Goal: Task Accomplishment & Management: Manage account settings

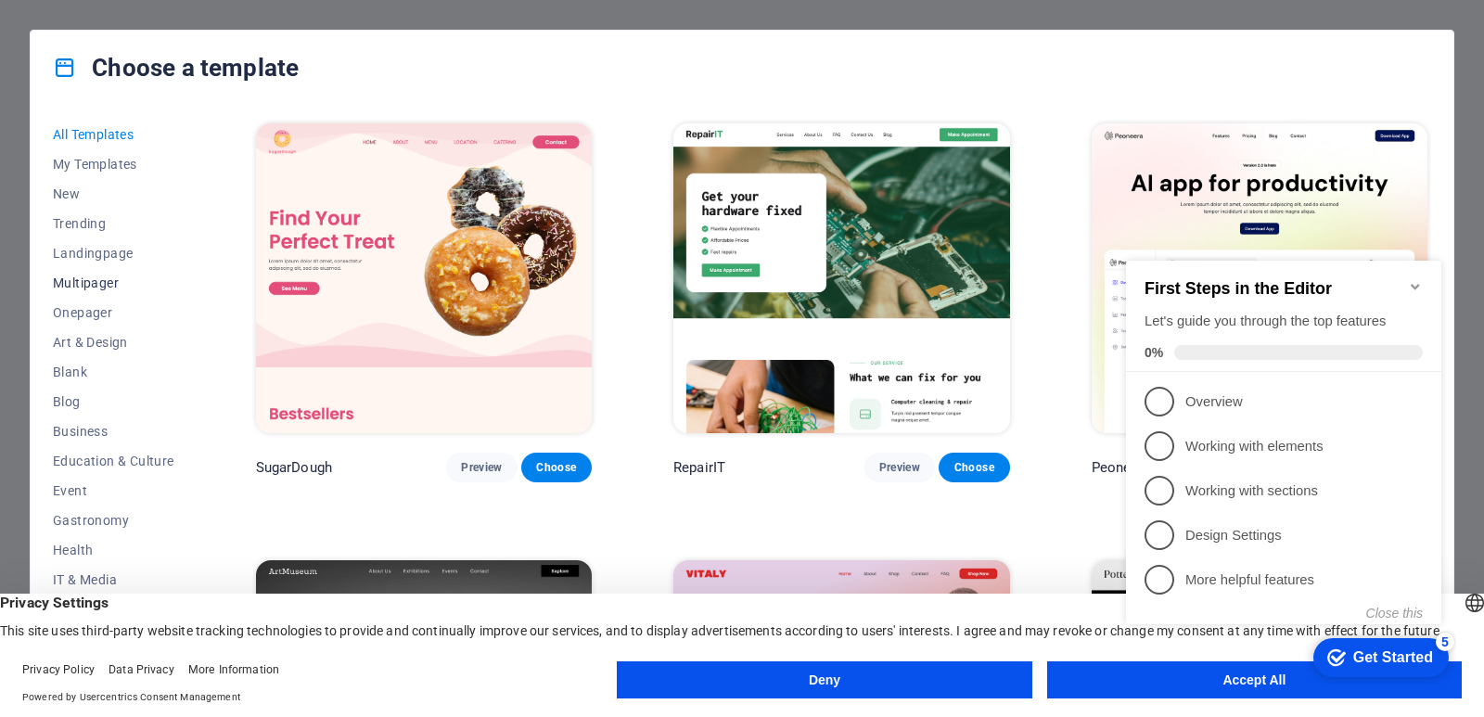
click at [90, 282] on span "Multipager" at bounding box center [114, 283] width 122 height 15
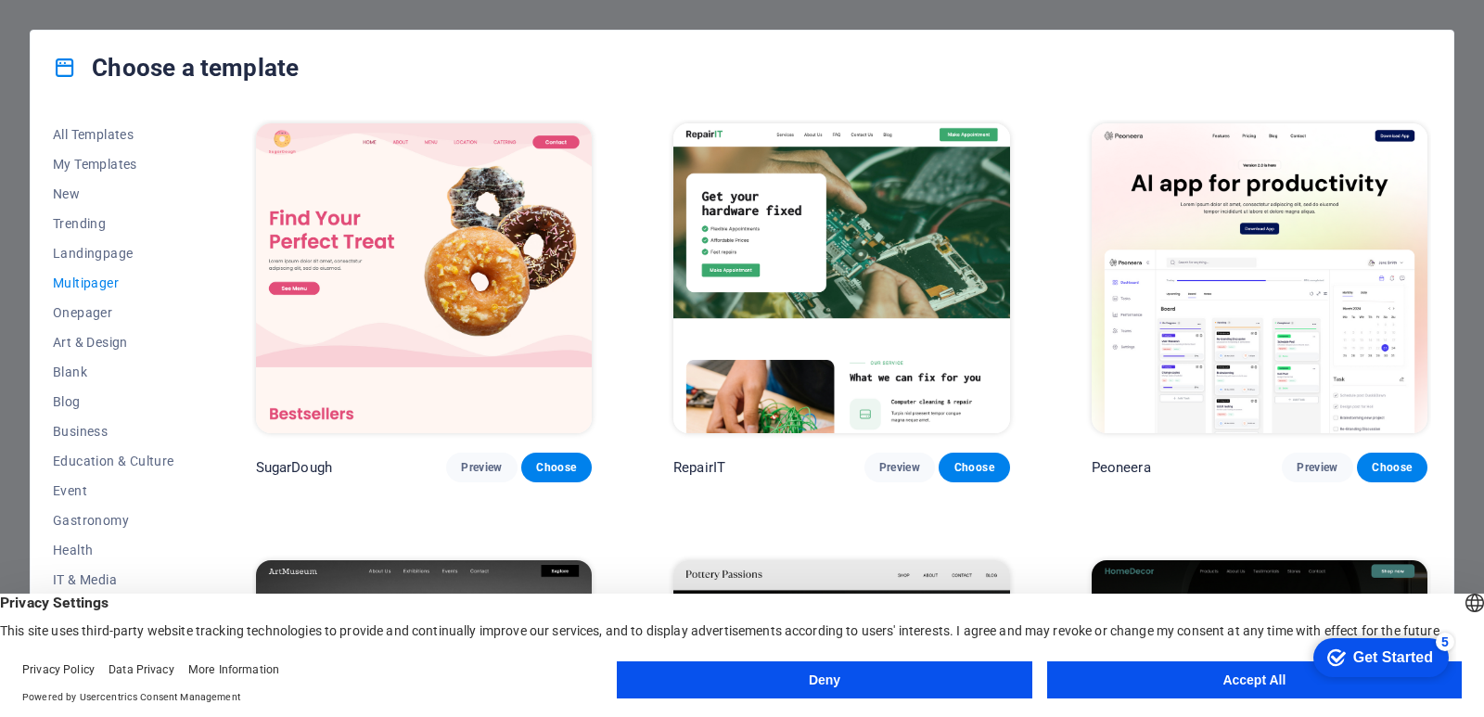
click at [1264, 686] on button "Accept All" at bounding box center [1254, 679] width 415 height 37
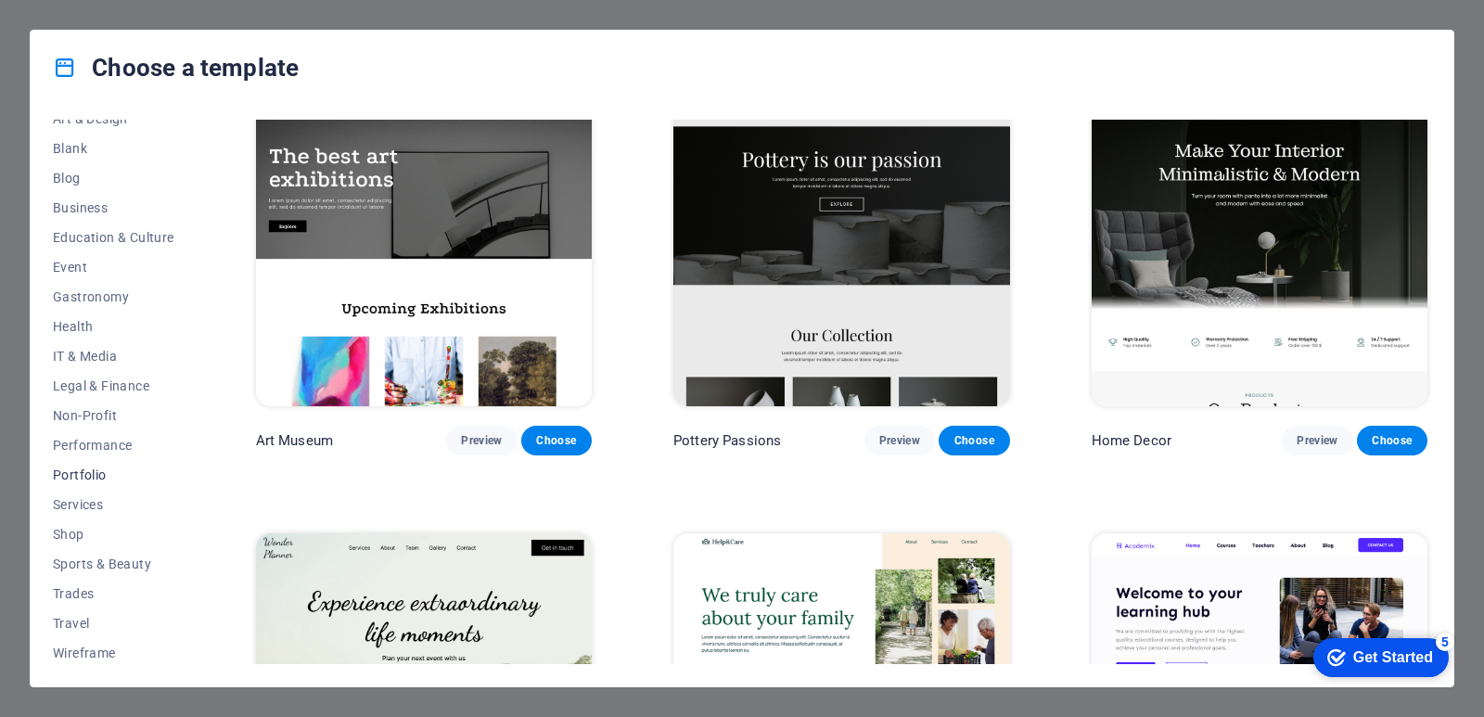
scroll to position [227, 0]
click at [74, 340] on button "IT & Media" at bounding box center [114, 353] width 122 height 30
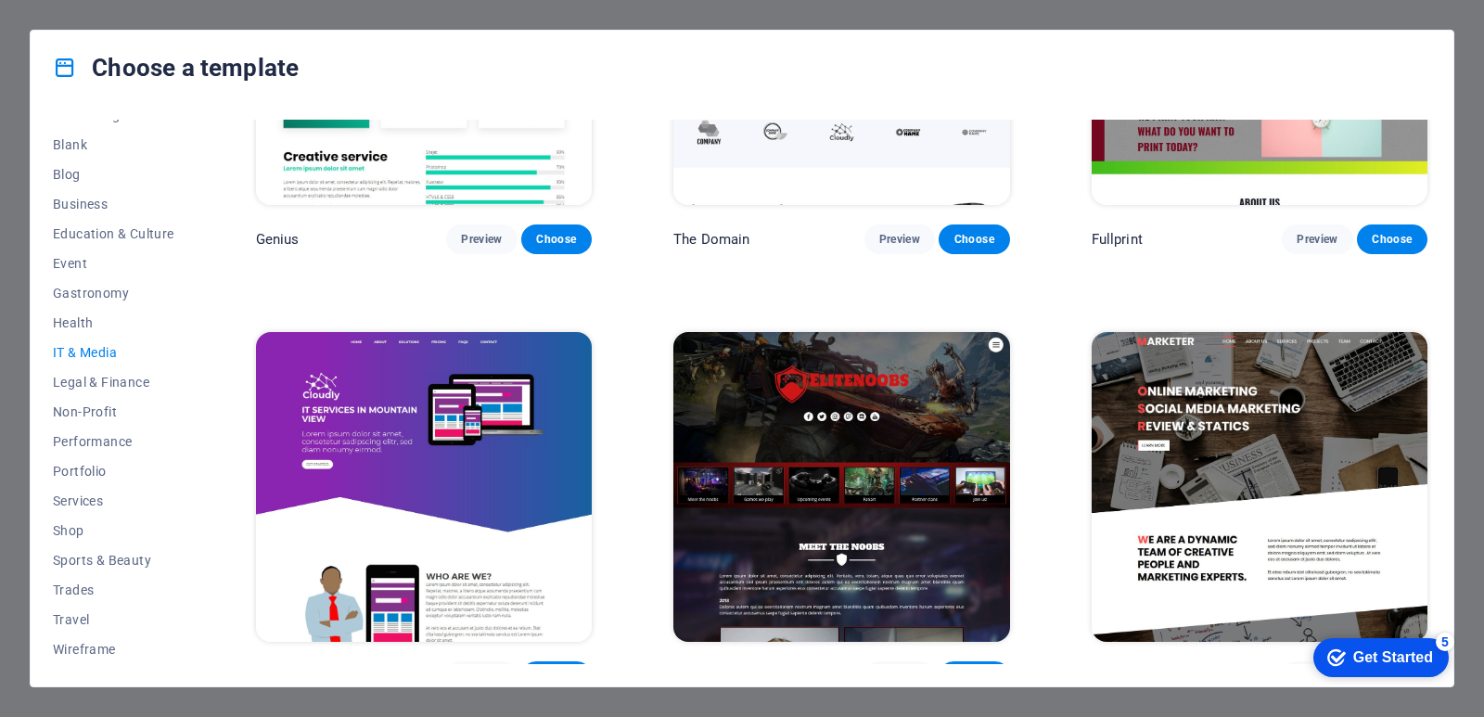
scroll to position [1121, 0]
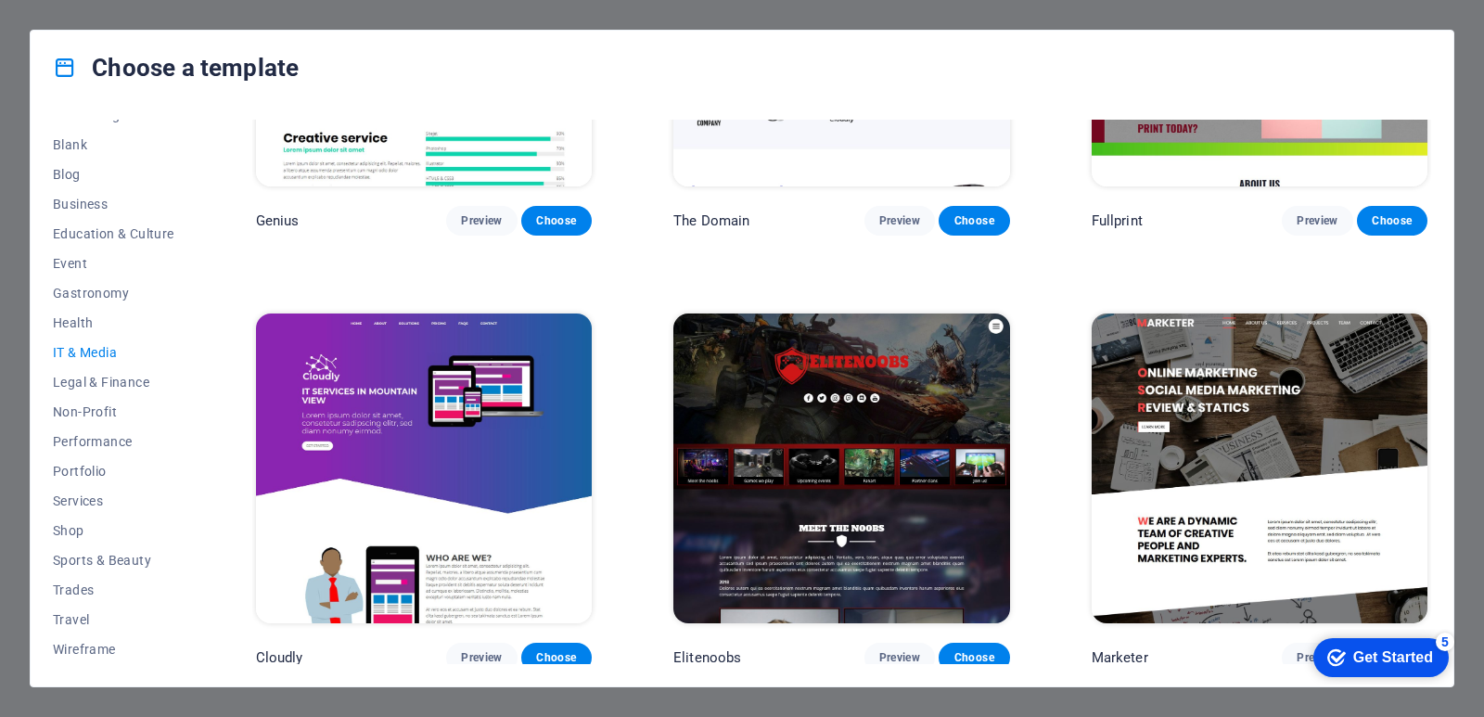
click at [1293, 417] on img at bounding box center [1260, 469] width 336 height 310
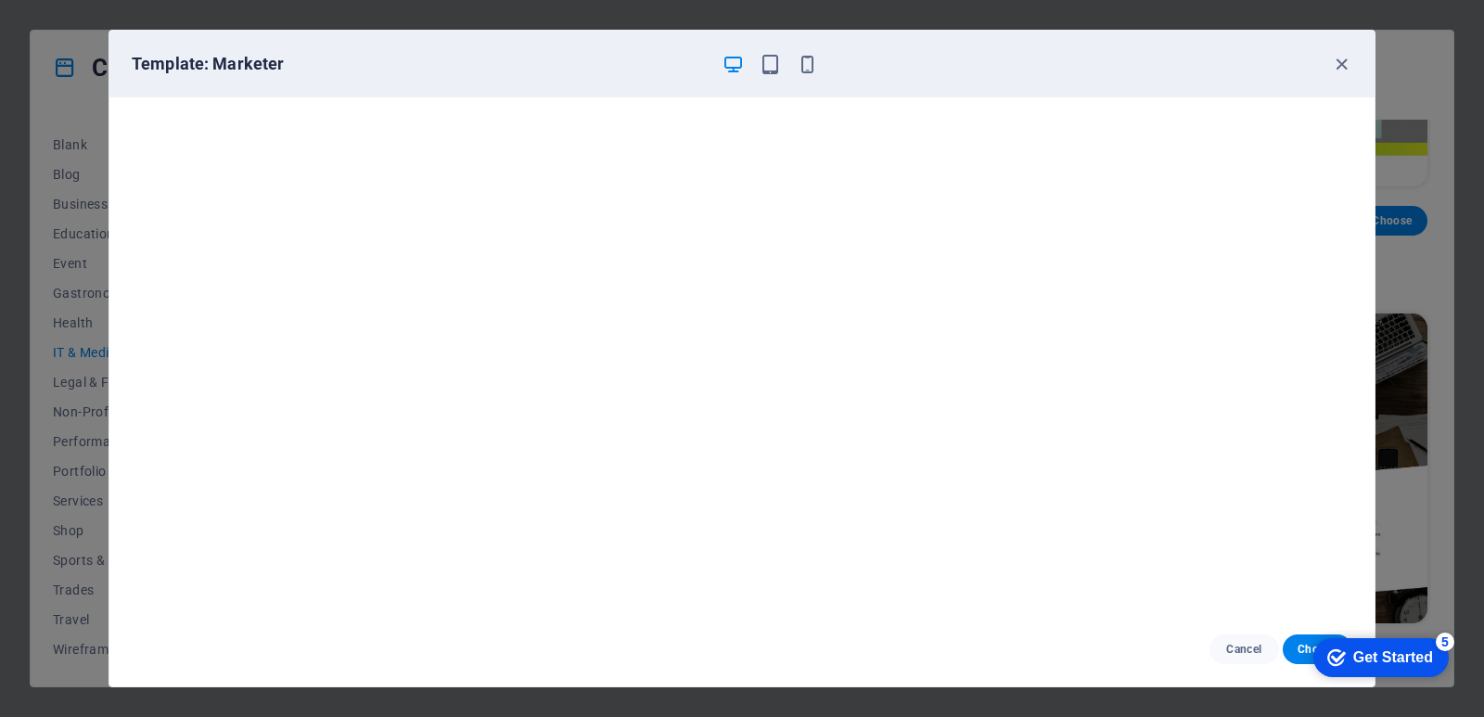
scroll to position [5, 0]
click at [1293, 650] on button "Choose" at bounding box center [1318, 650] width 70 height 30
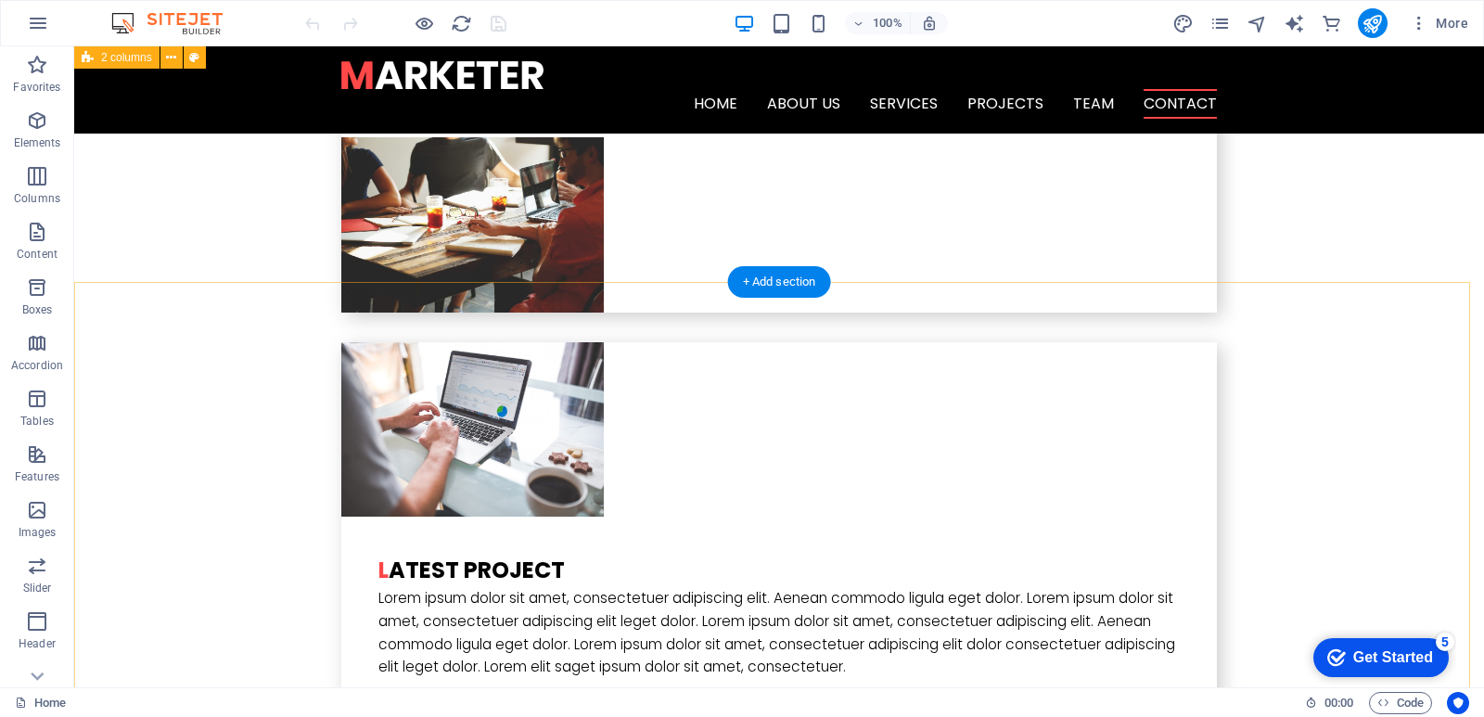
scroll to position [4295, 0]
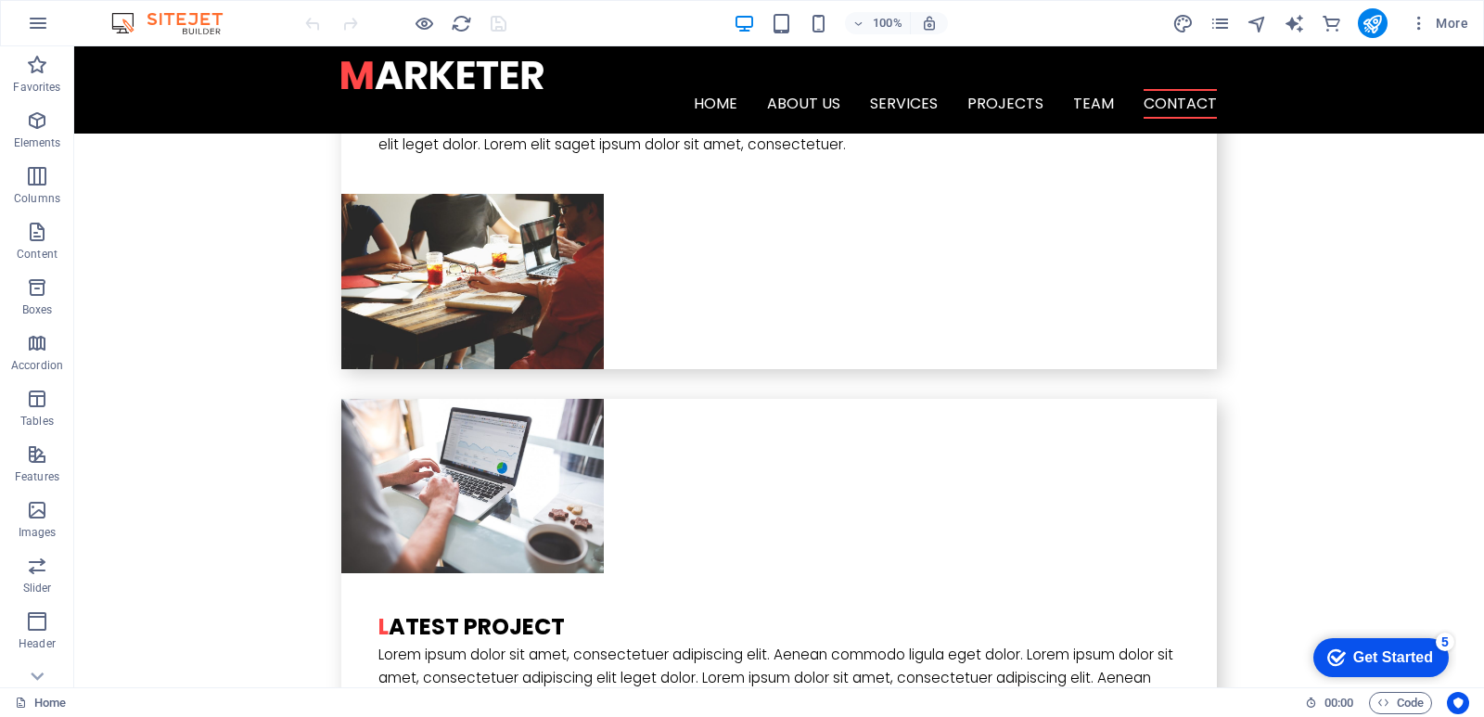
click at [1371, 662] on div "Get Started" at bounding box center [1394, 657] width 80 height 17
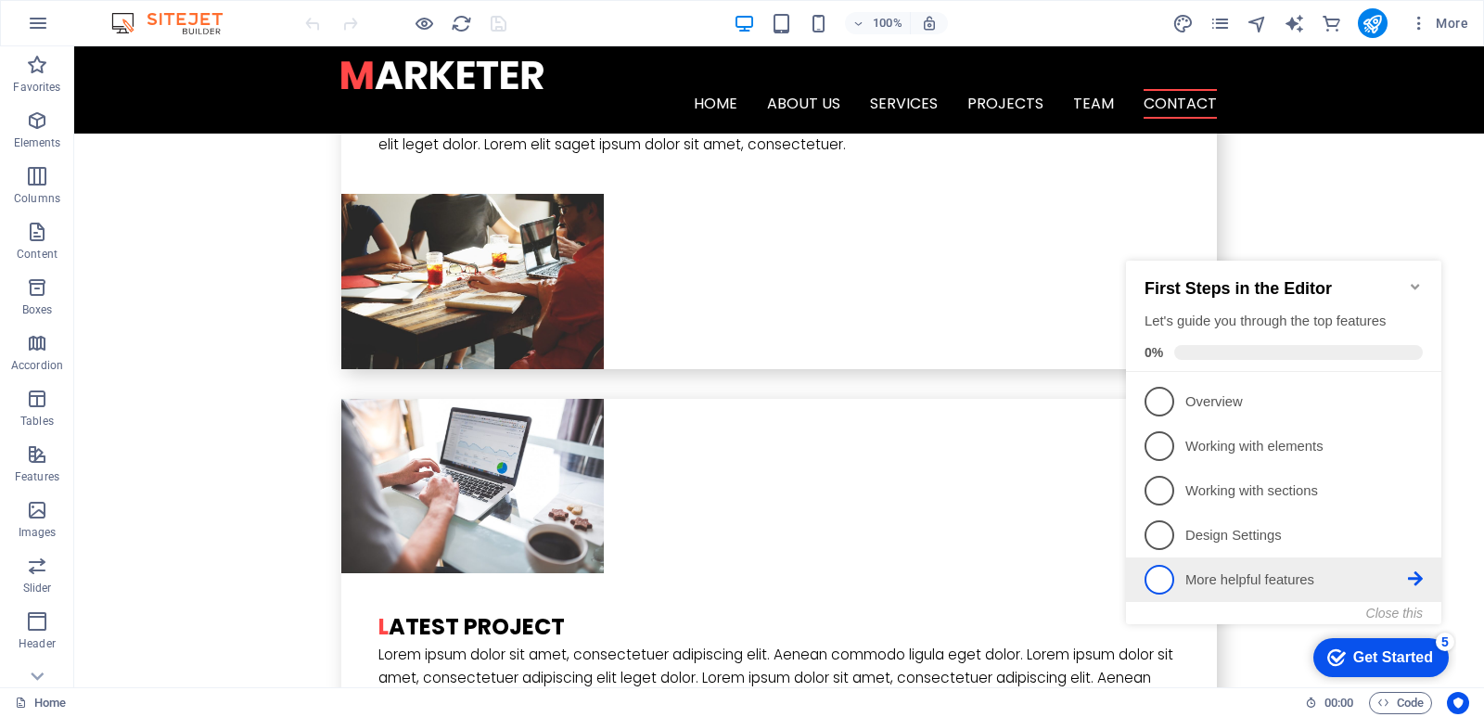
click at [1417, 573] on icon at bounding box center [1415, 578] width 15 height 15
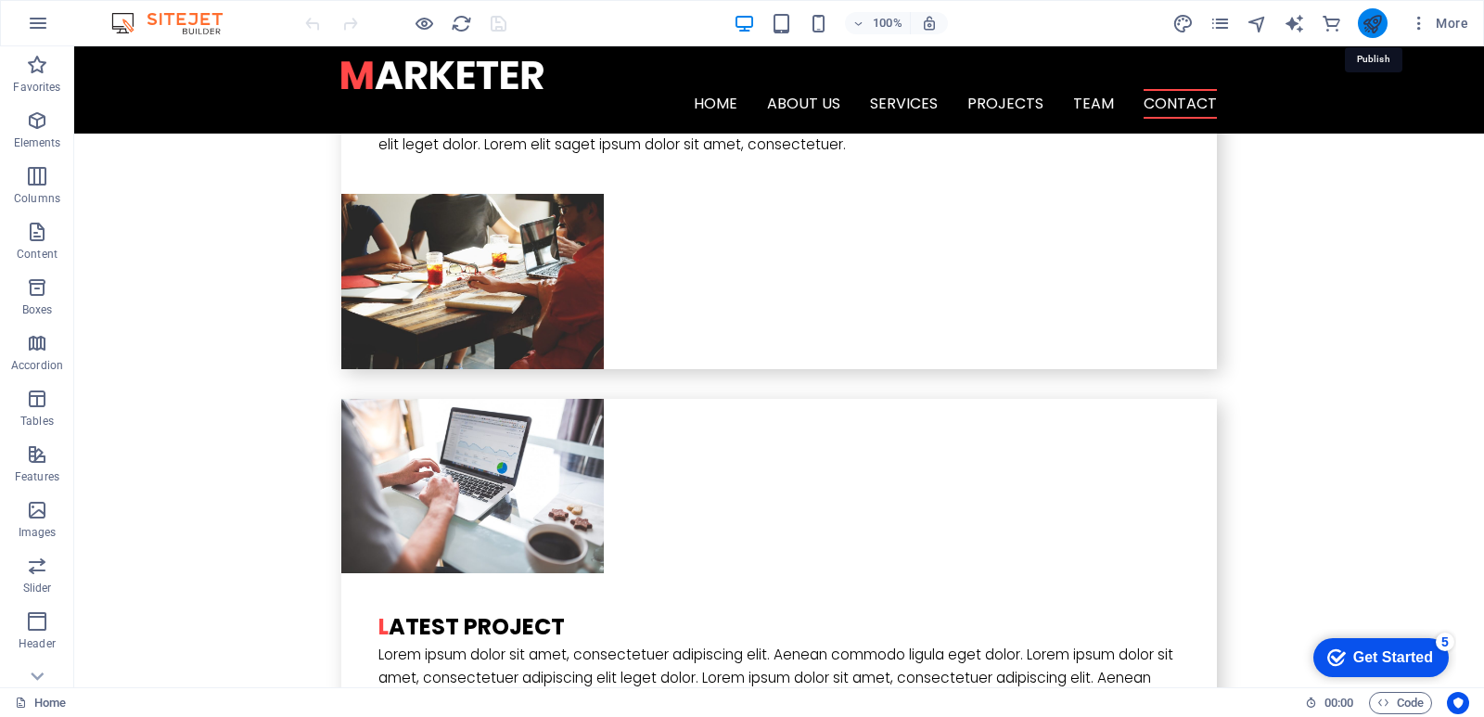
click at [1368, 15] on icon "publish" at bounding box center [1372, 23] width 21 height 21
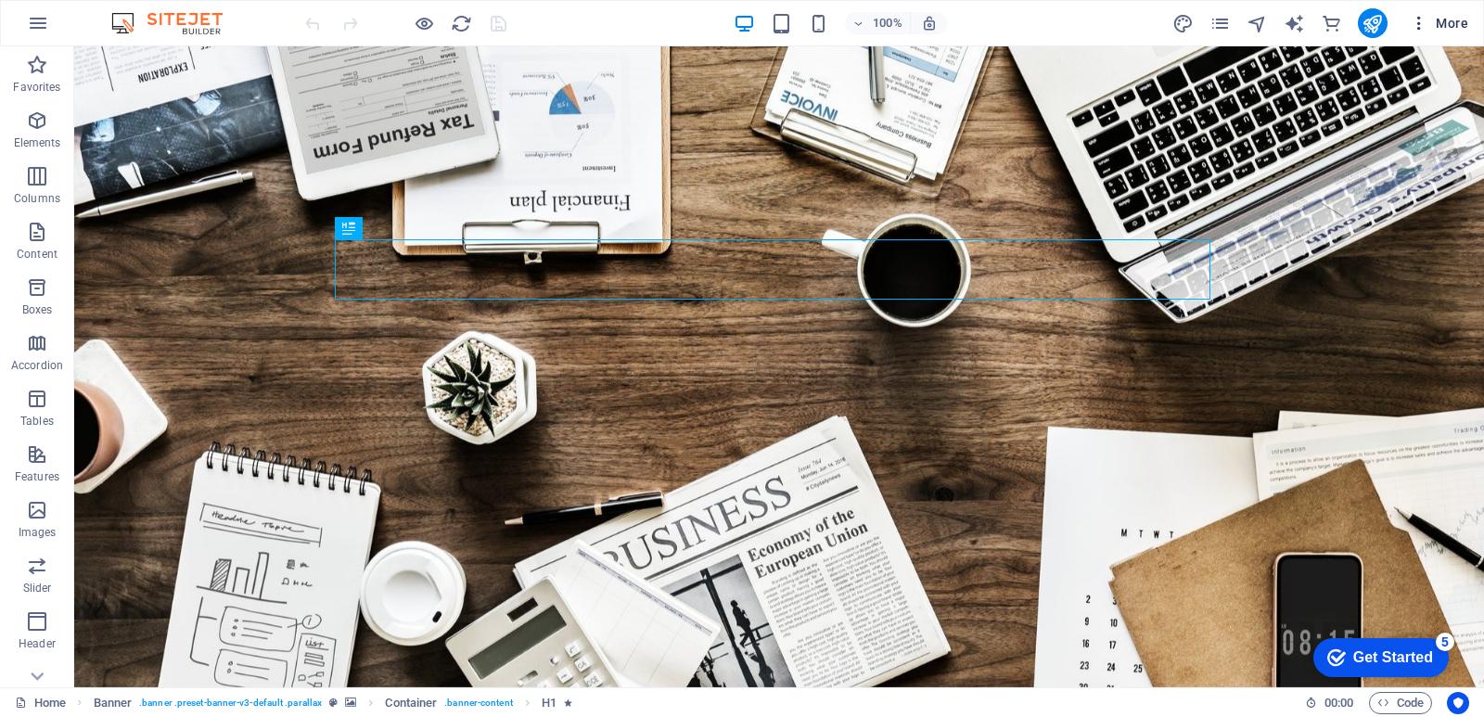
click at [1432, 21] on span "More" at bounding box center [1439, 23] width 58 height 19
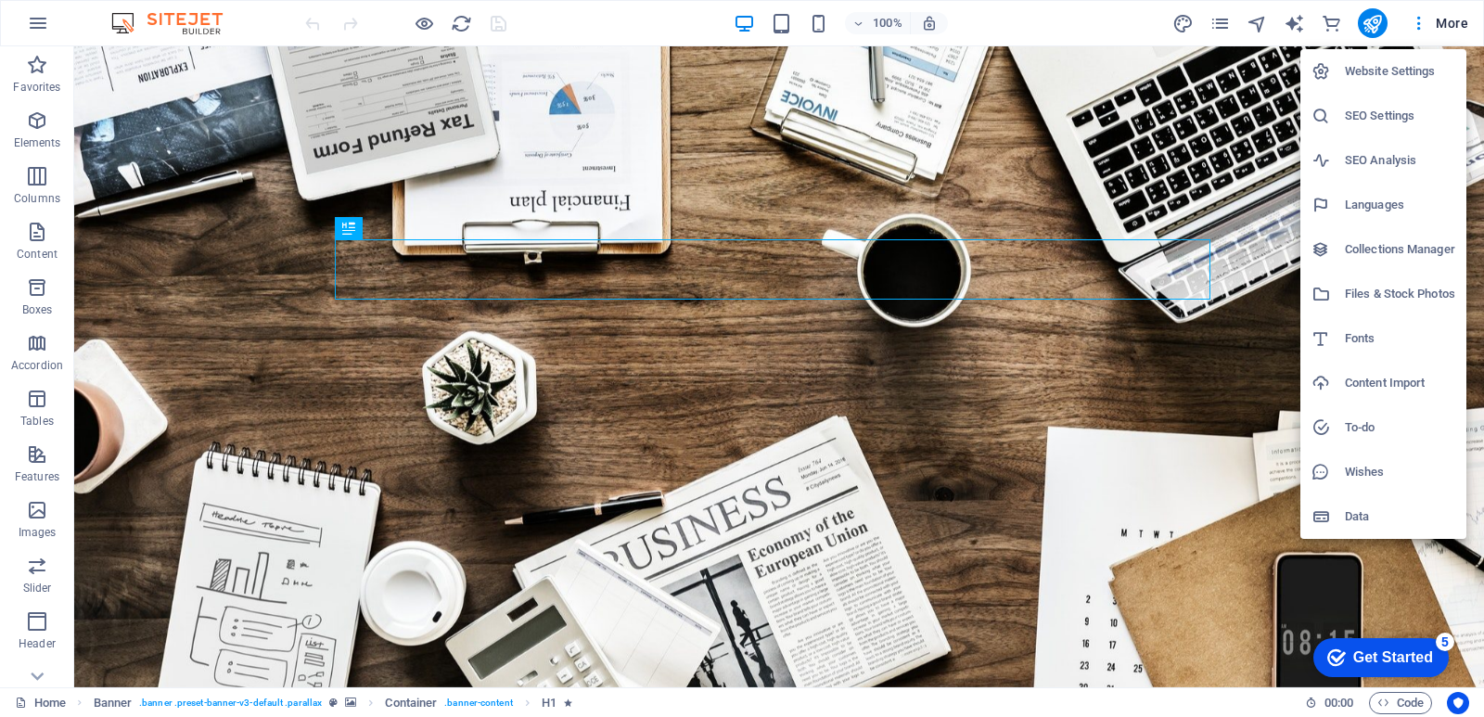
click at [1406, 75] on h6 "Website Settings" at bounding box center [1400, 71] width 110 height 22
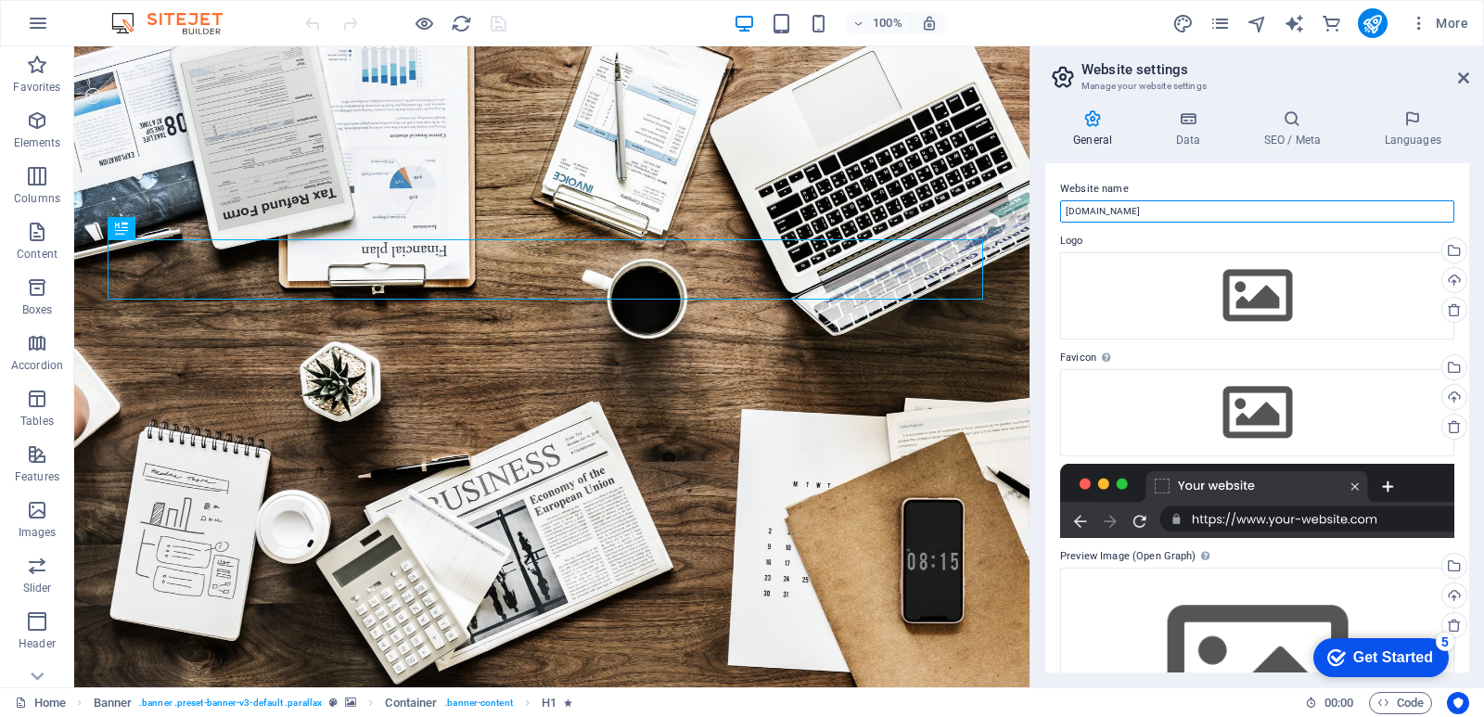
click at [1225, 211] on input "[DOMAIN_NAME]" at bounding box center [1257, 211] width 394 height 22
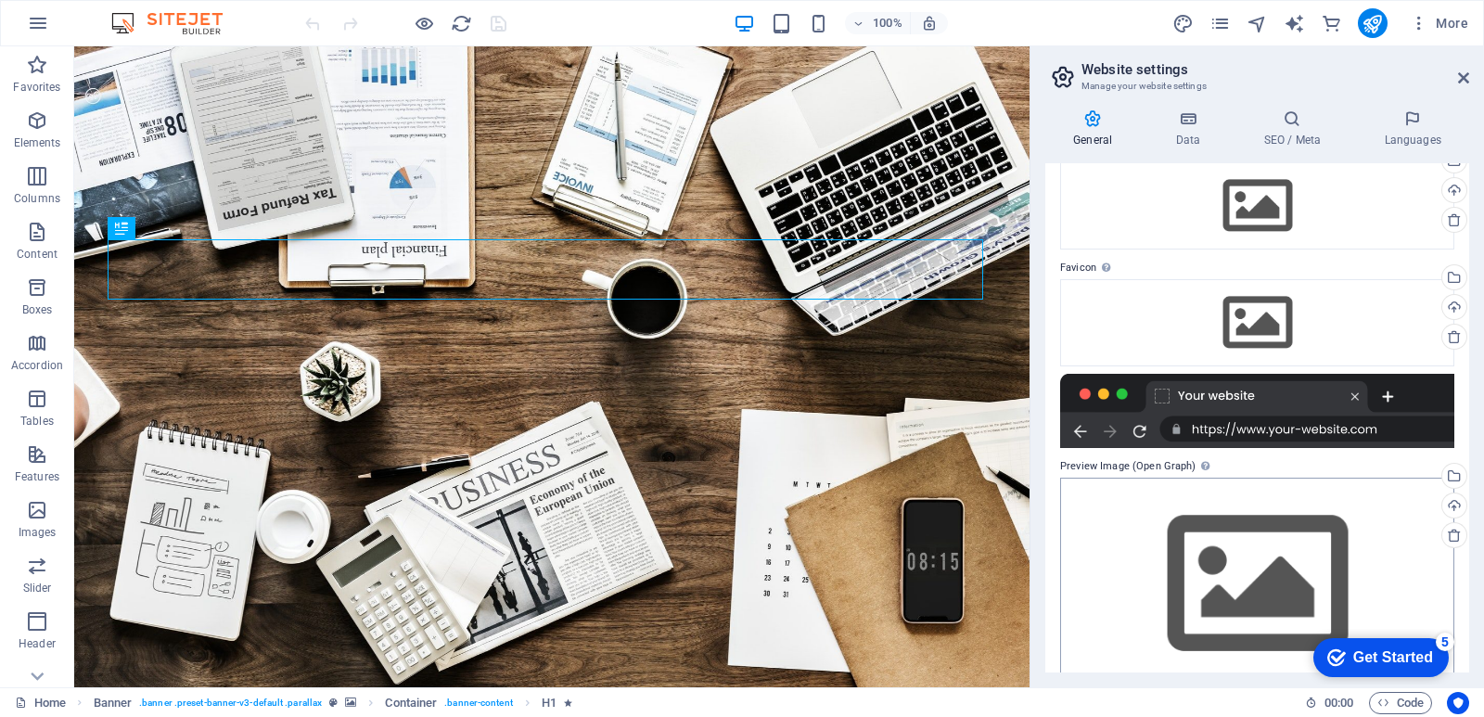
scroll to position [123, 0]
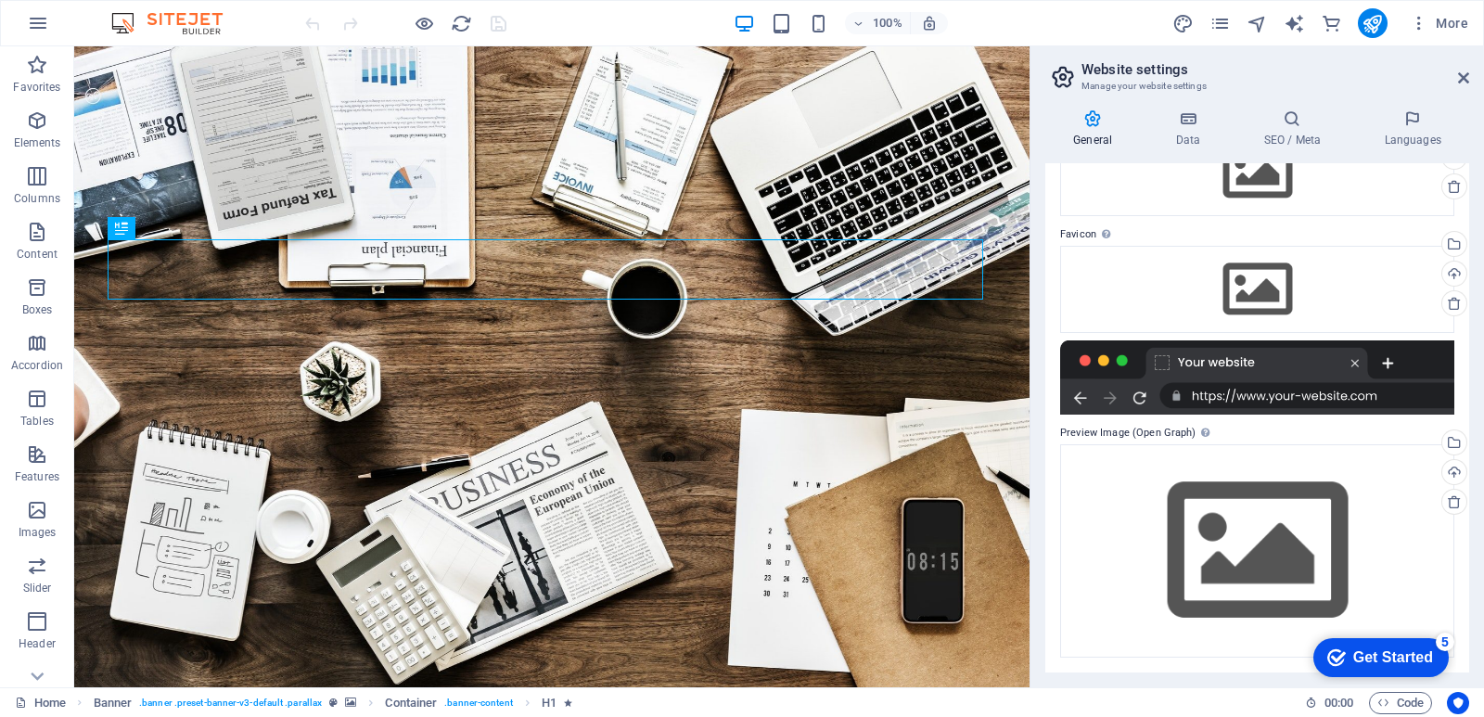
click at [1292, 398] on div at bounding box center [1257, 377] width 394 height 74
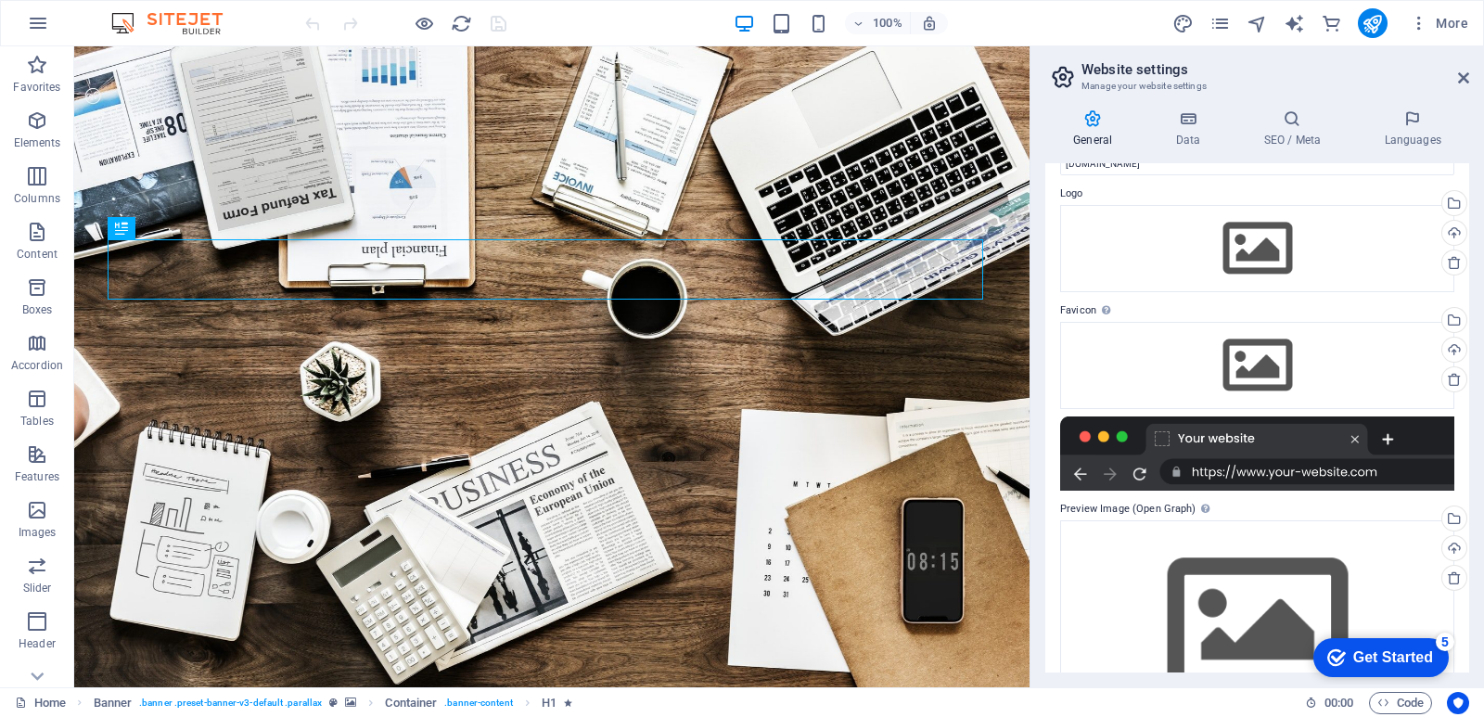
scroll to position [0, 0]
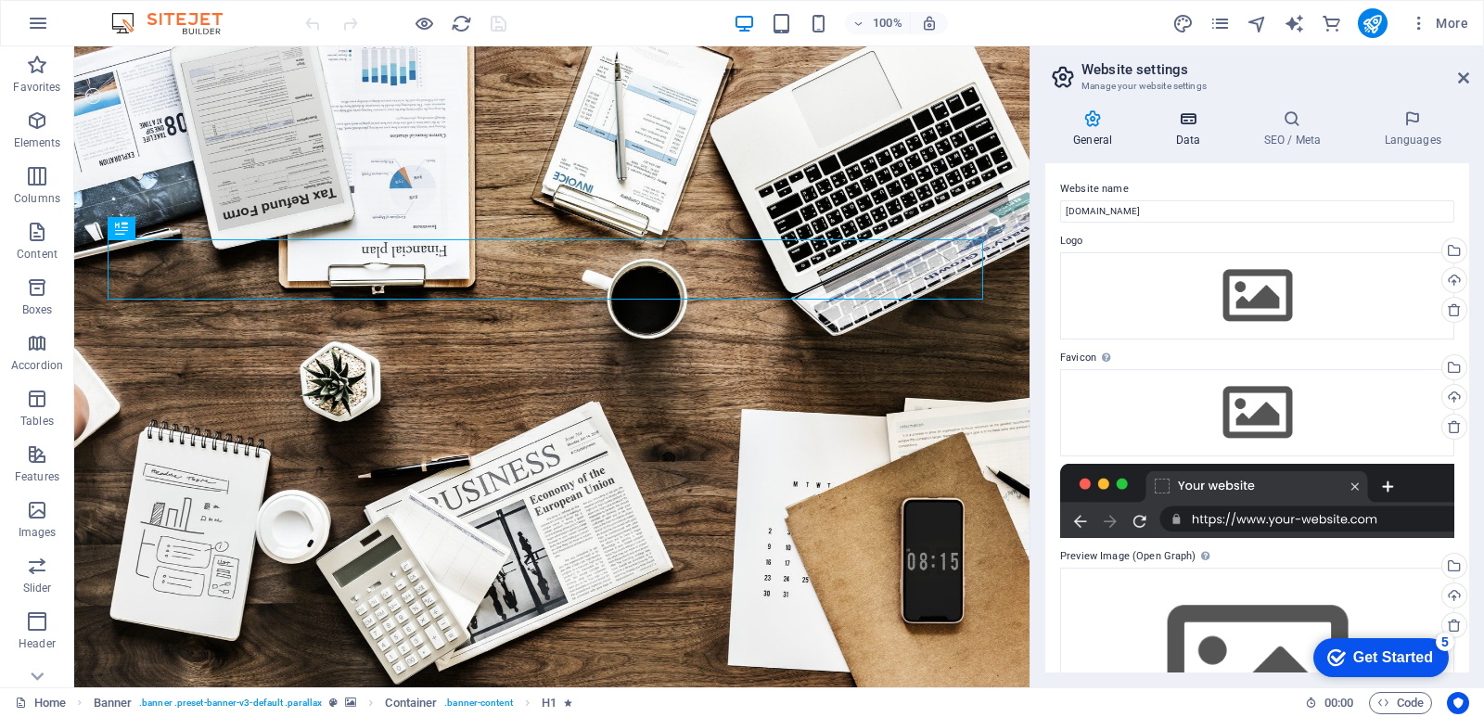
click at [1176, 116] on icon at bounding box center [1188, 118] width 81 height 19
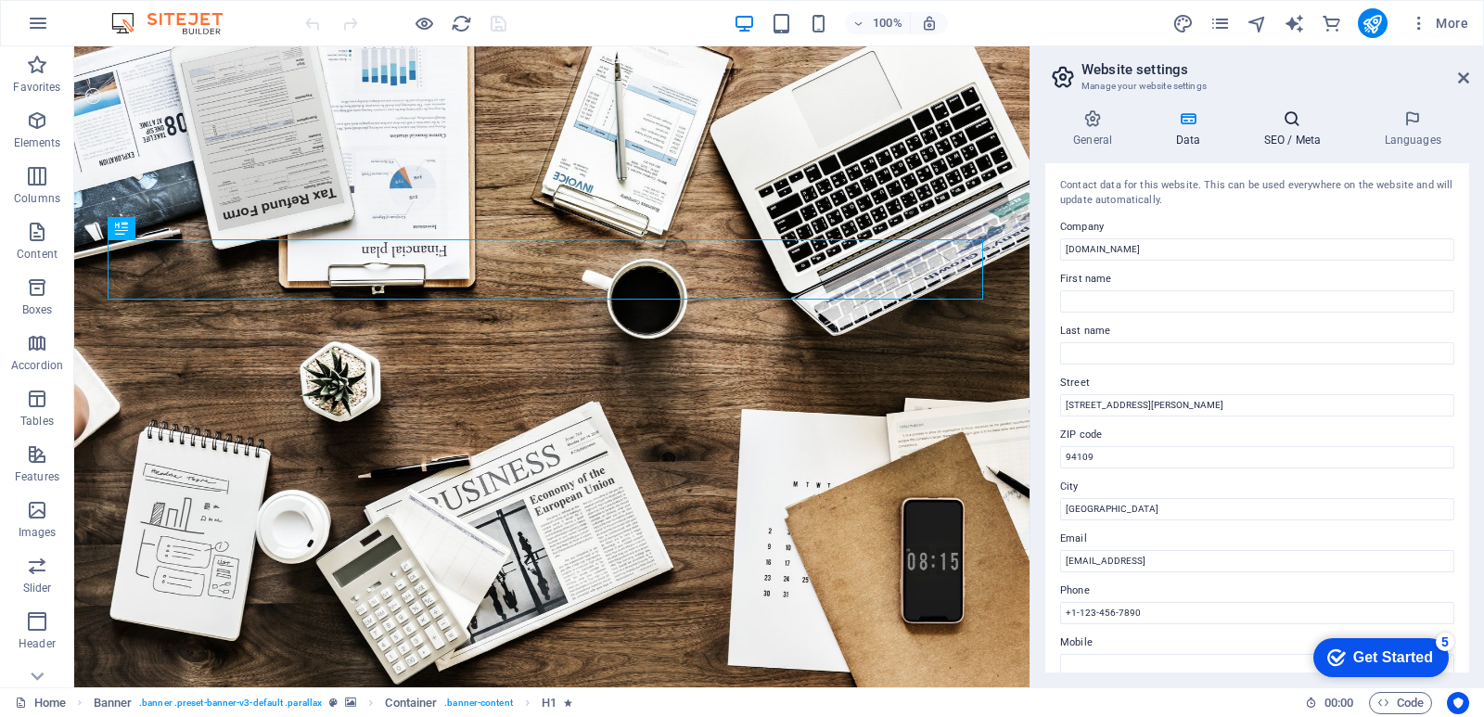
click at [1260, 122] on icon at bounding box center [1292, 118] width 113 height 19
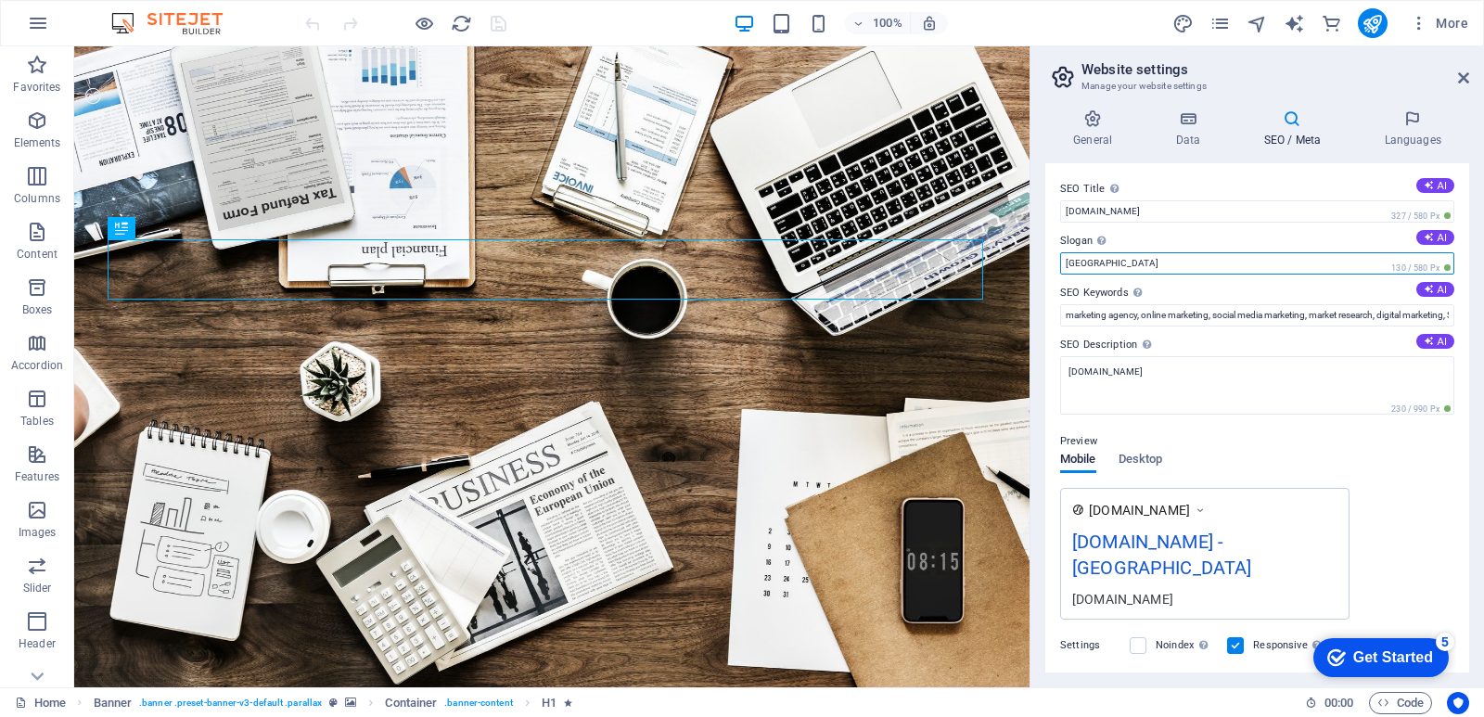
click at [1132, 268] on input "San Francisco" at bounding box center [1257, 263] width 394 height 22
drag, startPoint x: 1216, startPoint y: 305, endPoint x: 1013, endPoint y: 268, distance: 206.5
click at [1183, 254] on input "San Francisco" at bounding box center [1257, 263] width 394 height 22
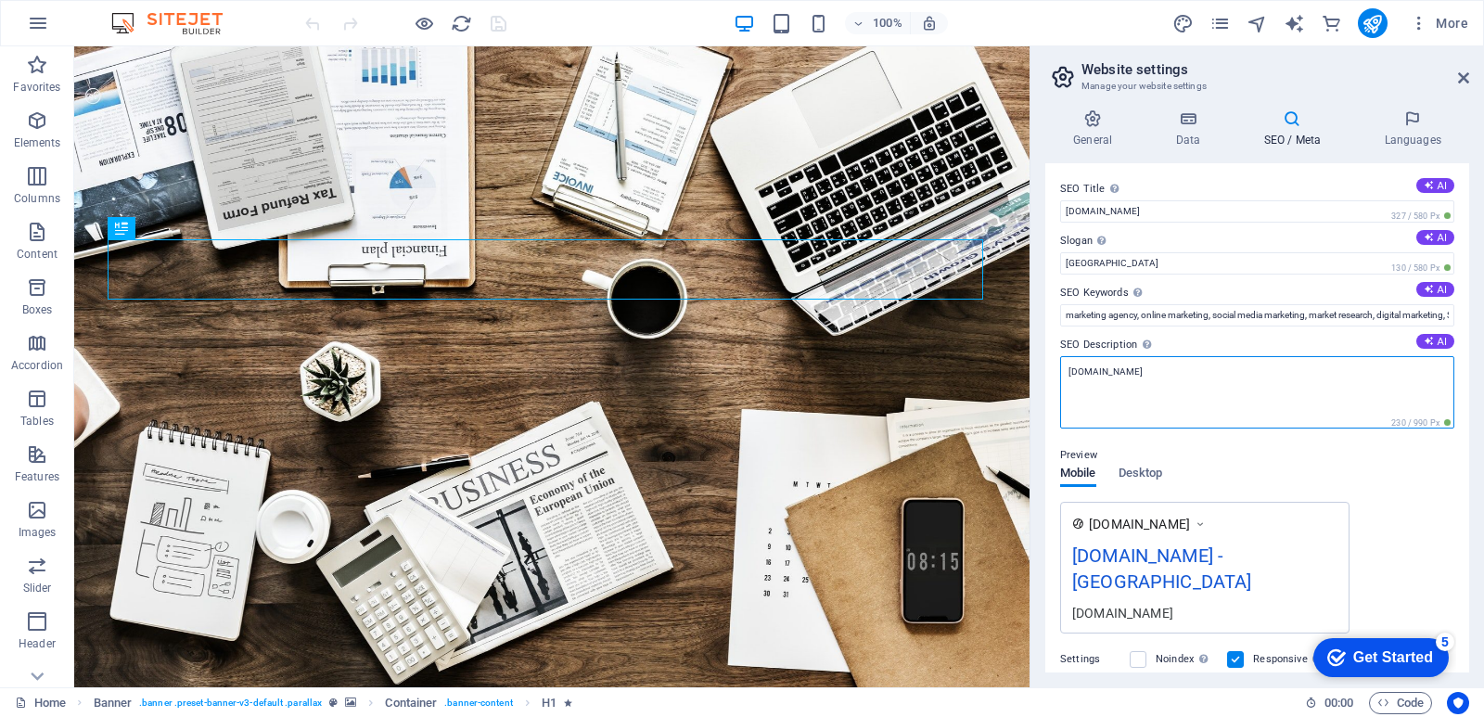
click at [1213, 379] on textarea "[DOMAIN_NAME]" at bounding box center [1257, 392] width 394 height 72
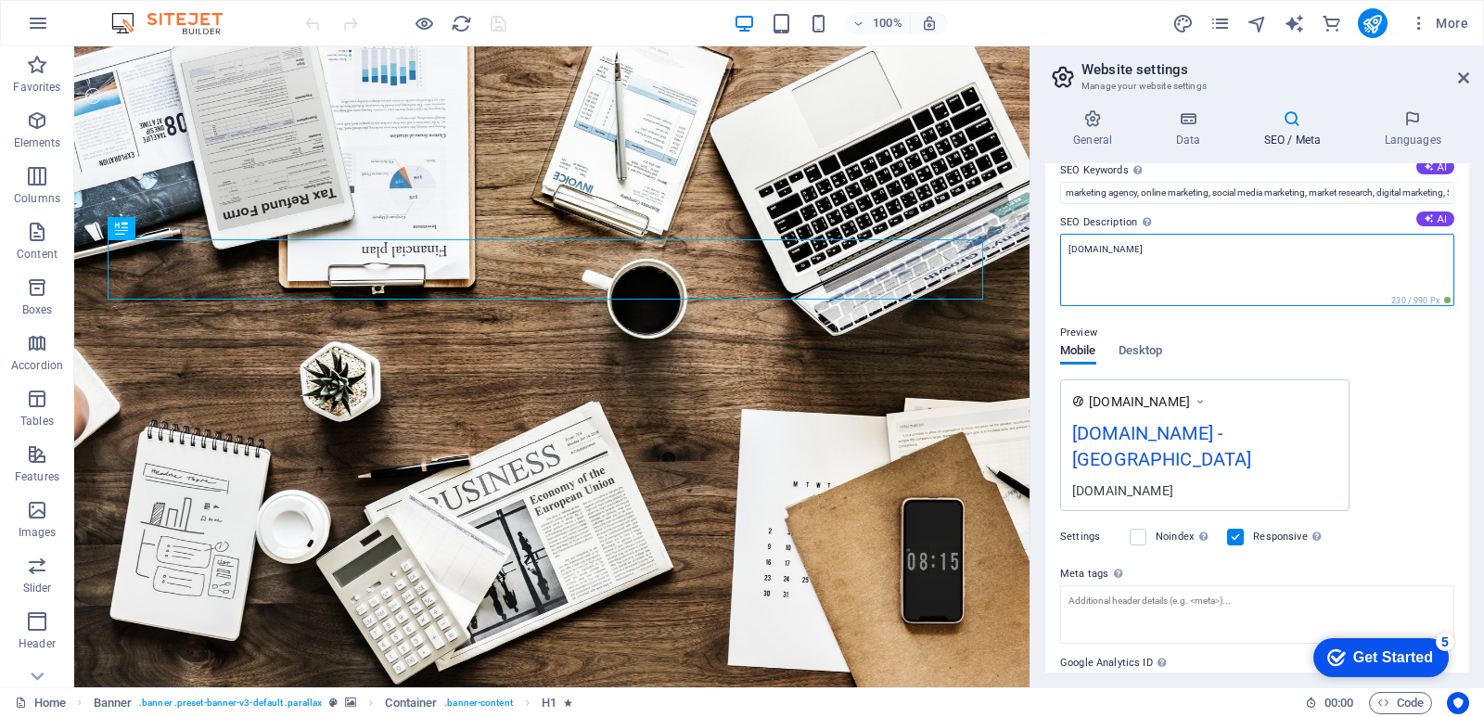
scroll to position [186, 0]
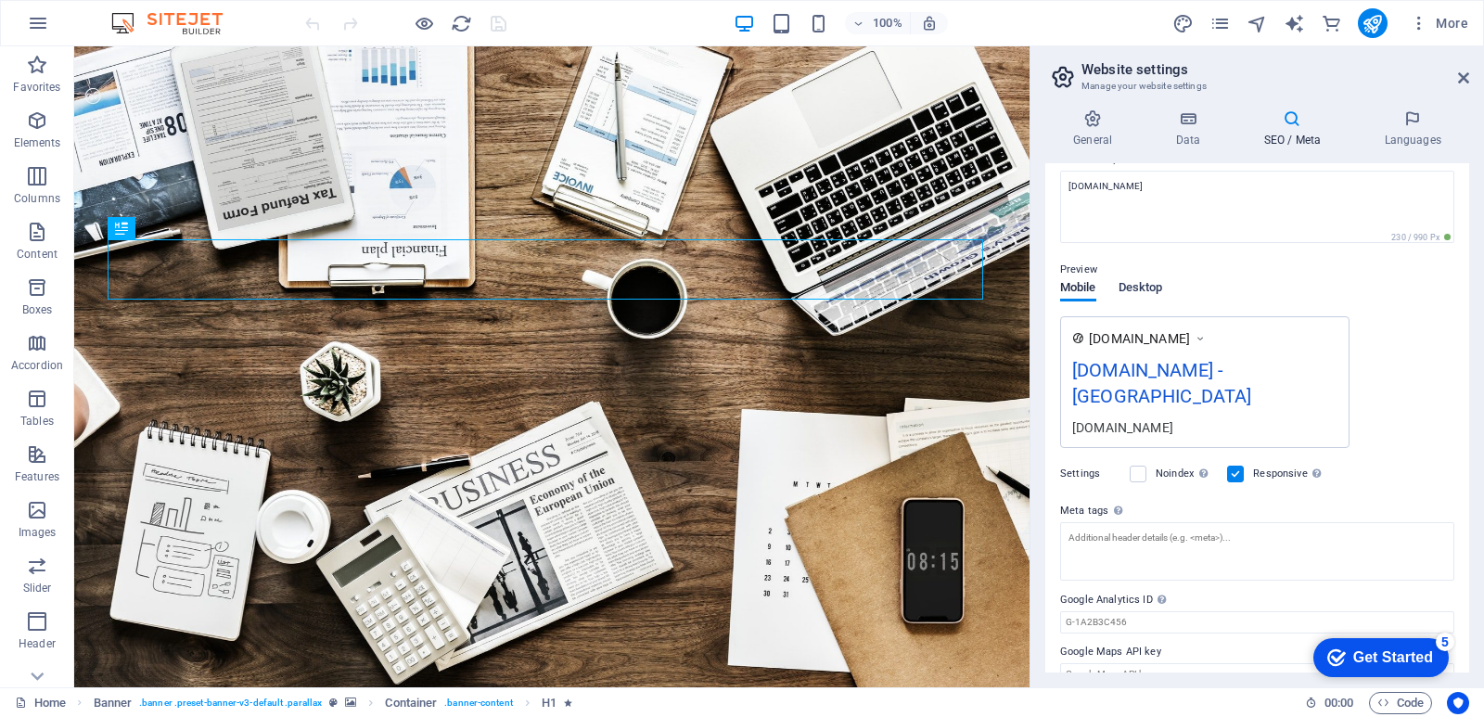
click at [1140, 283] on span "Desktop" at bounding box center [1141, 289] width 45 height 26
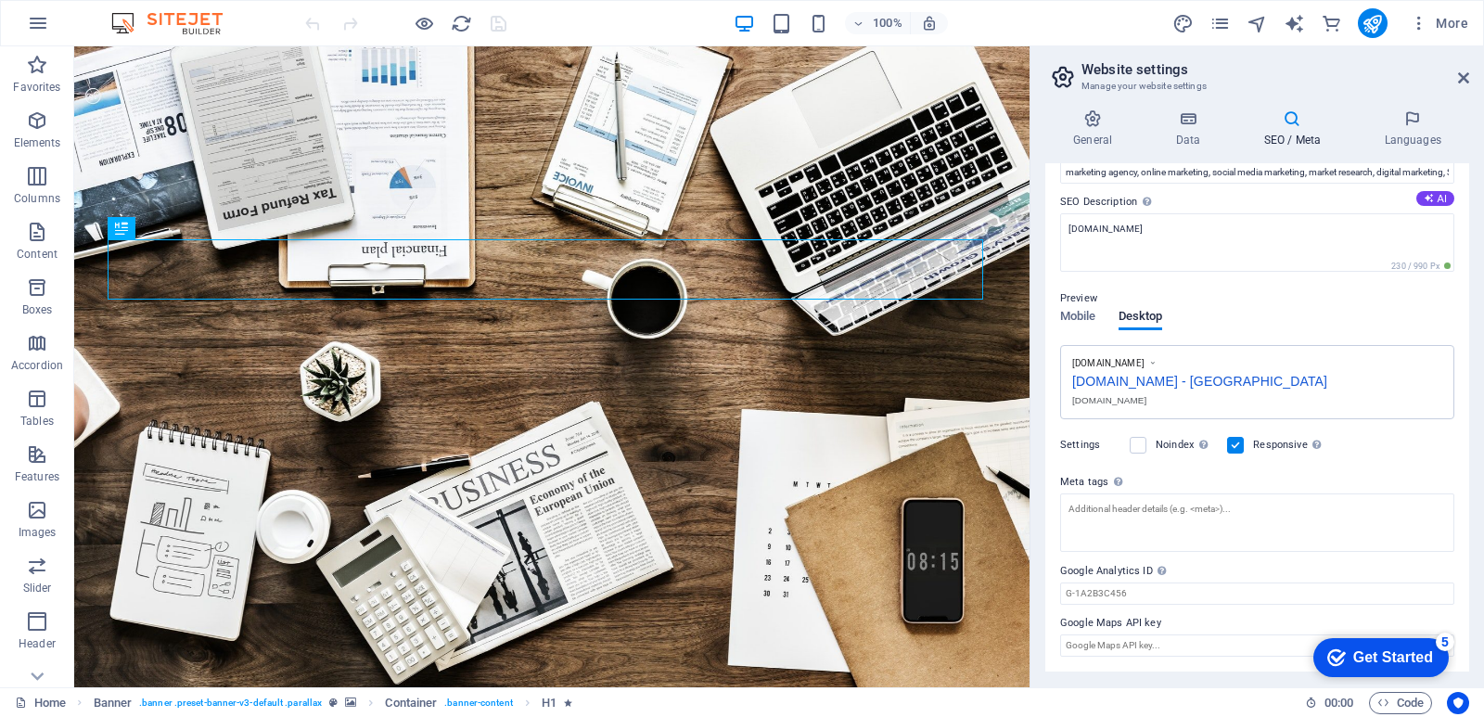
scroll to position [140, 0]
click at [1066, 315] on span "Mobile" at bounding box center [1078, 321] width 36 height 26
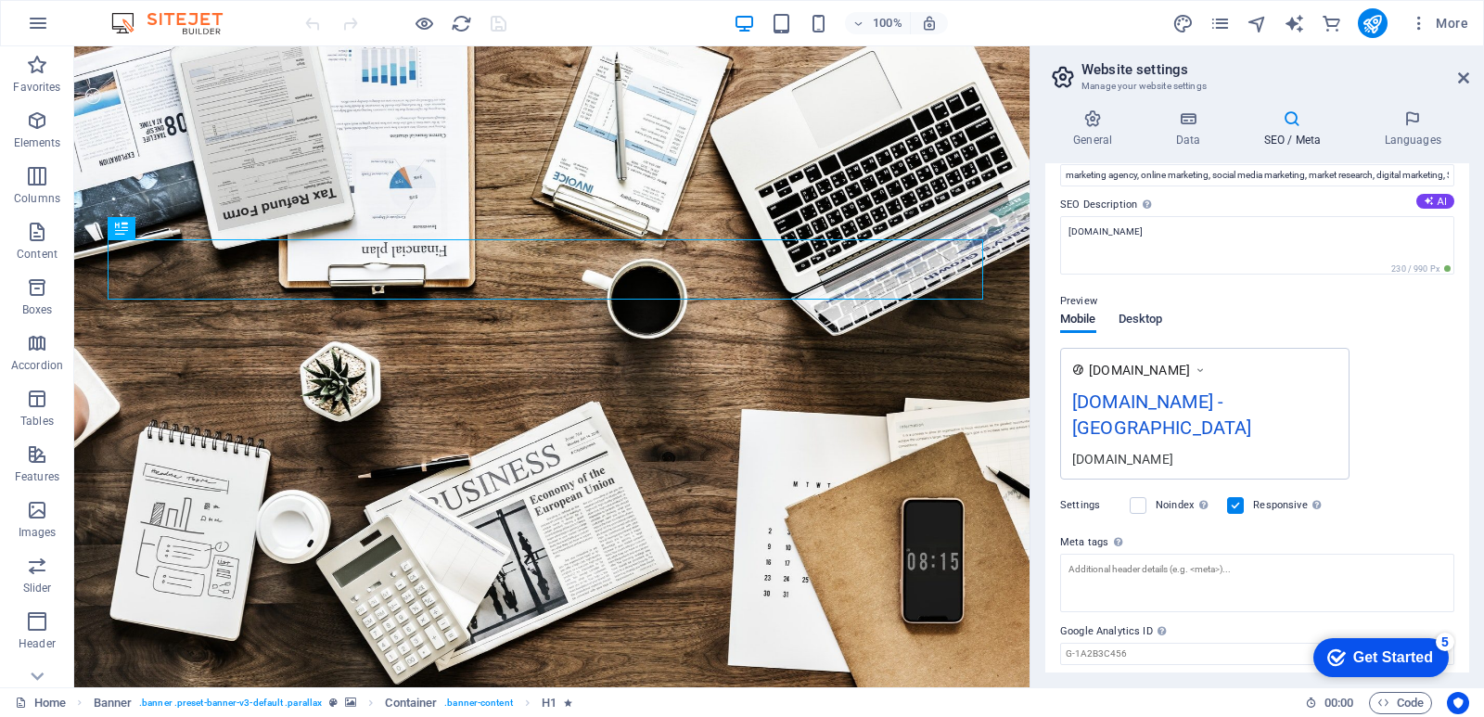
click at [1144, 316] on span "Desktop" at bounding box center [1141, 321] width 45 height 26
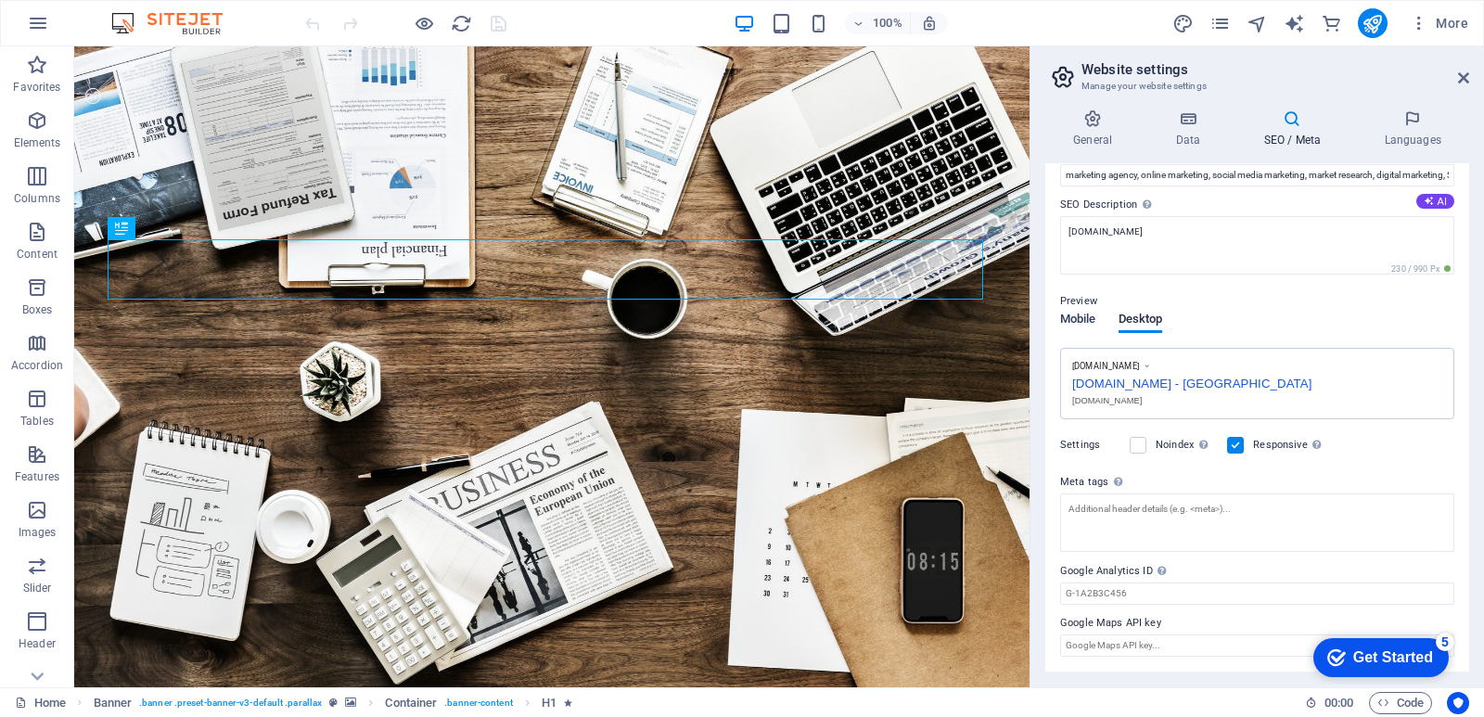
click at [1084, 317] on span "Mobile" at bounding box center [1078, 321] width 36 height 26
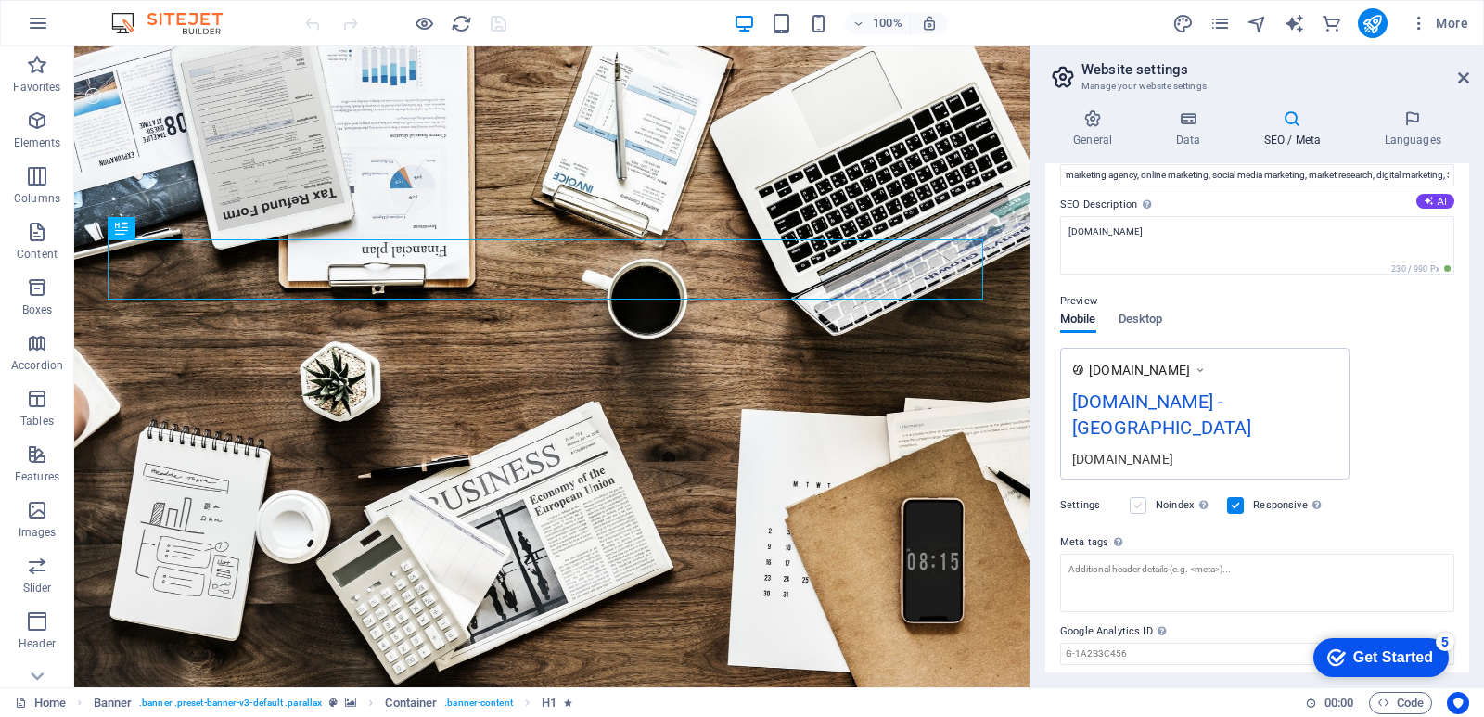
click at [1138, 506] on label at bounding box center [1138, 505] width 17 height 17
click at [0, 0] on input "Noindex Instruct search engines to exclude this website from search results." at bounding box center [0, 0] width 0 height 0
click at [1380, 382] on div "www.example.com advertise.nipunbharatsamachar.com - San Francisco advertise.nip…" at bounding box center [1257, 414] width 394 height 132
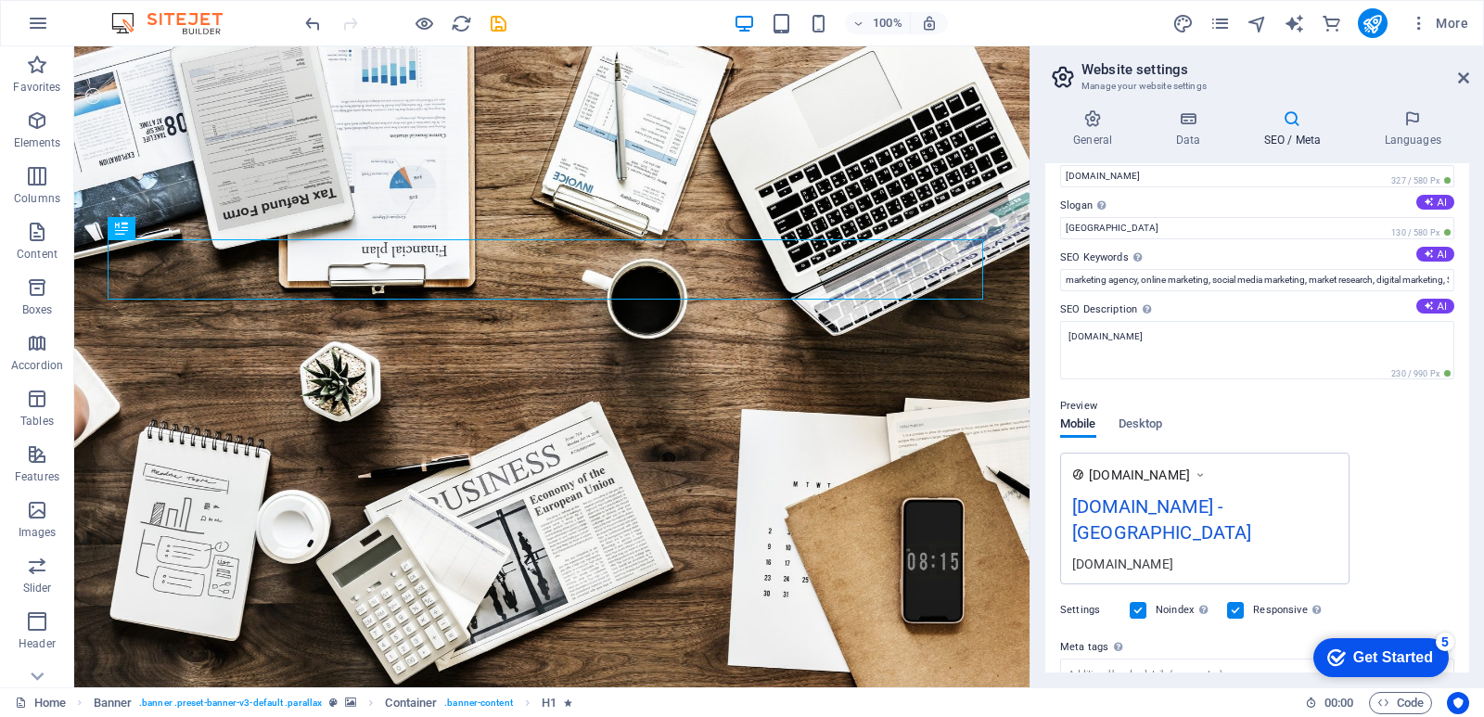
scroll to position [0, 0]
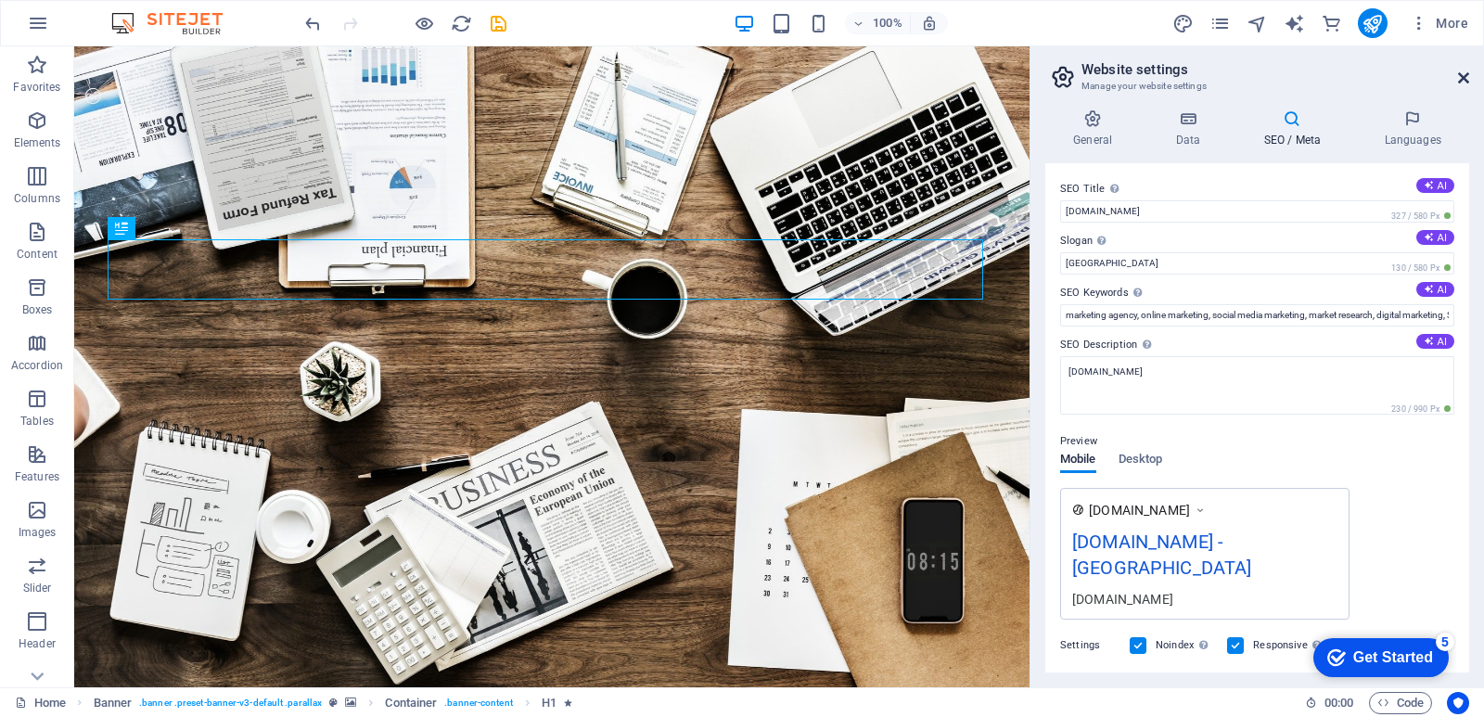
click at [1459, 74] on icon at bounding box center [1463, 78] width 11 height 15
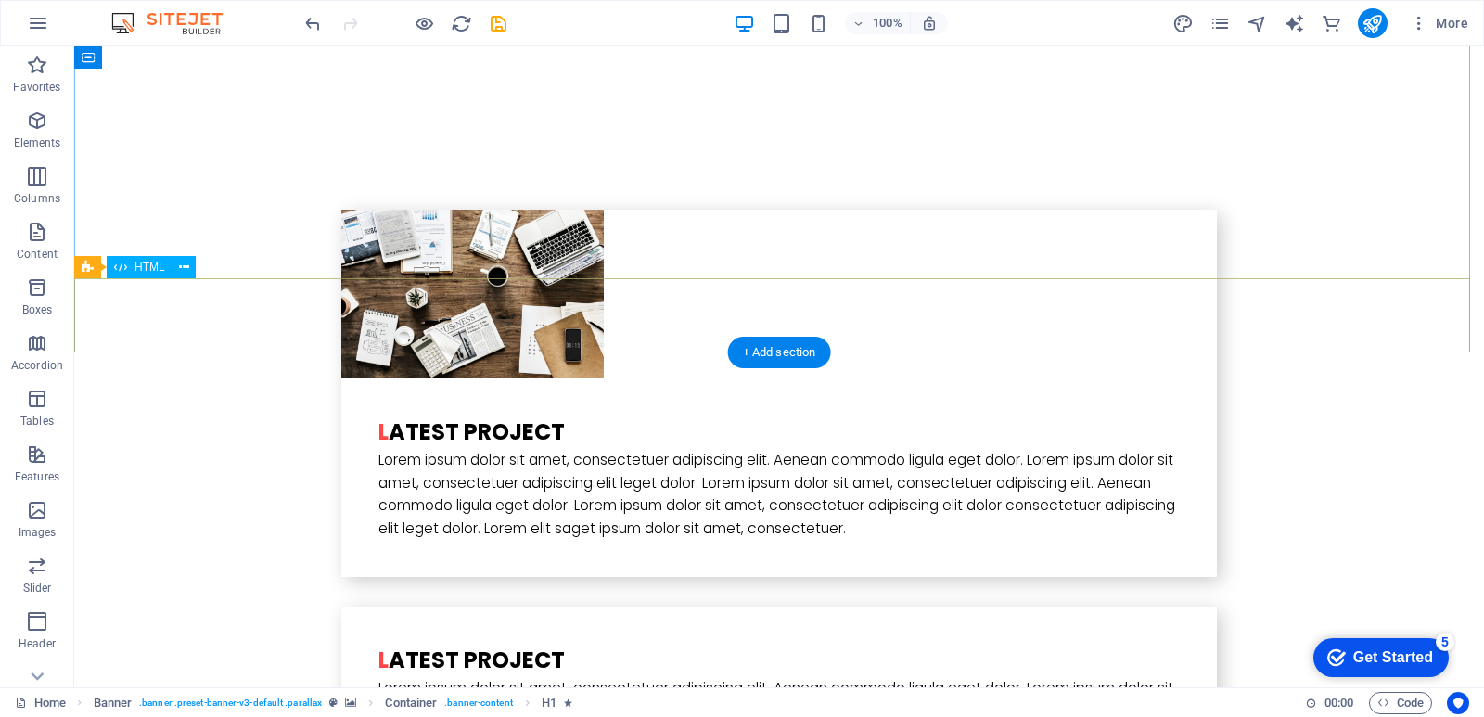
scroll to position [4268, 0]
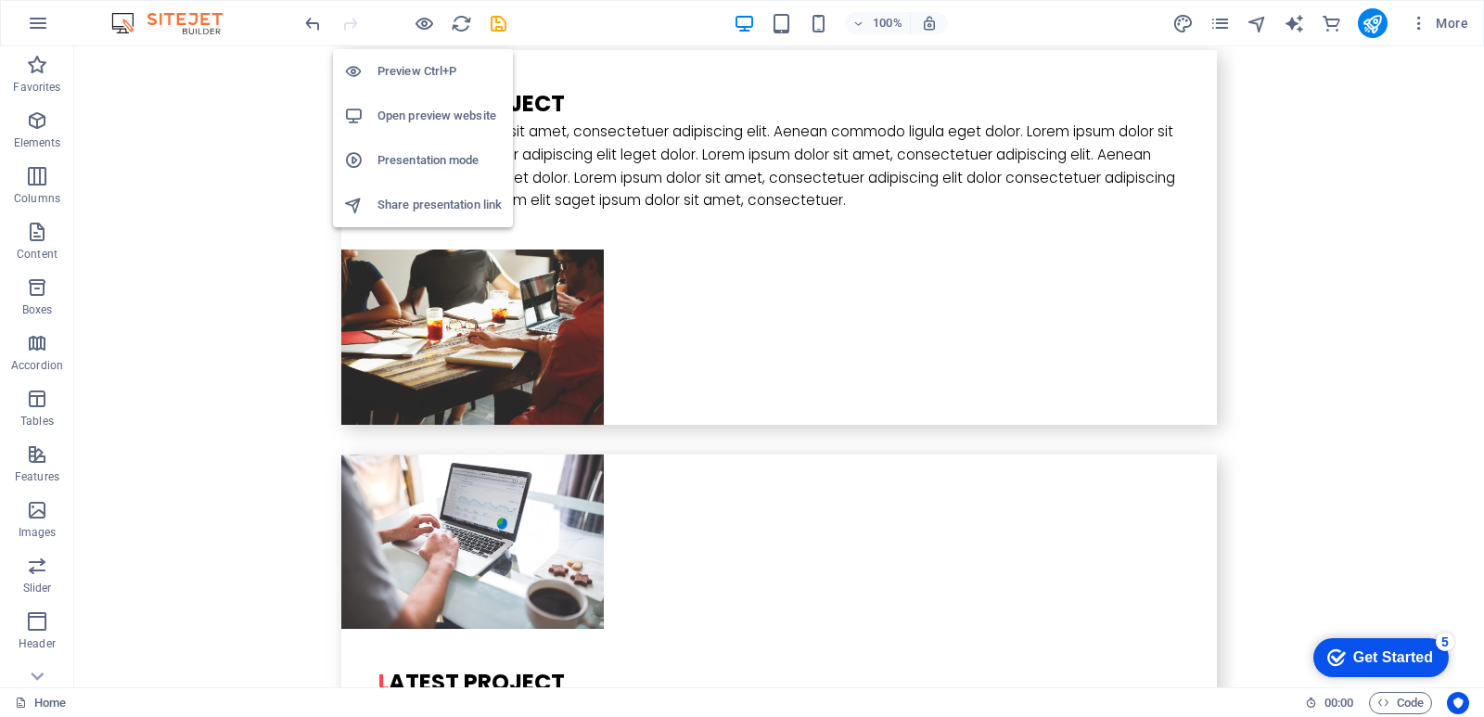
click at [413, 65] on h6 "Preview Ctrl+P" at bounding box center [440, 71] width 124 height 22
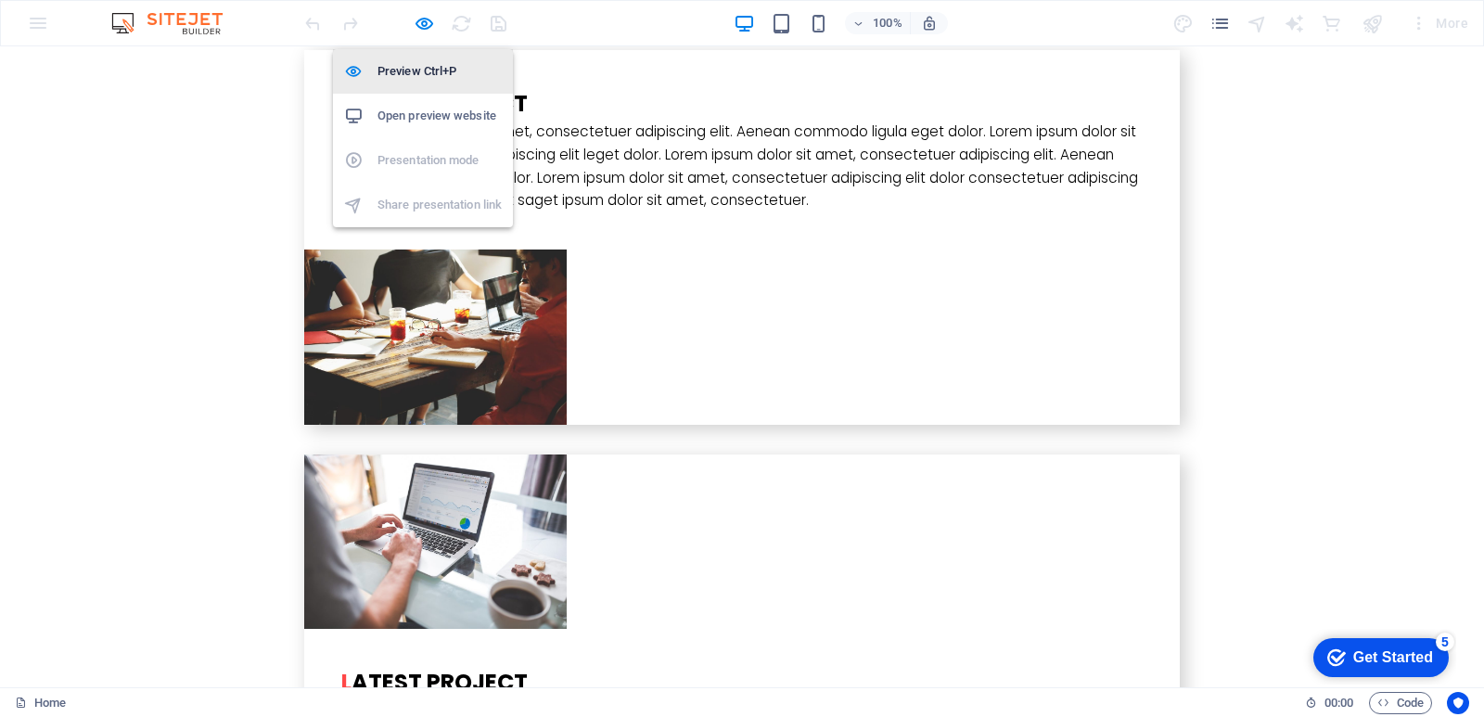
drag, startPoint x: 406, startPoint y: 71, endPoint x: 392, endPoint y: 61, distance: 17.5
click at [392, 61] on h6 "Preview Ctrl+P" at bounding box center [440, 71] width 124 height 22
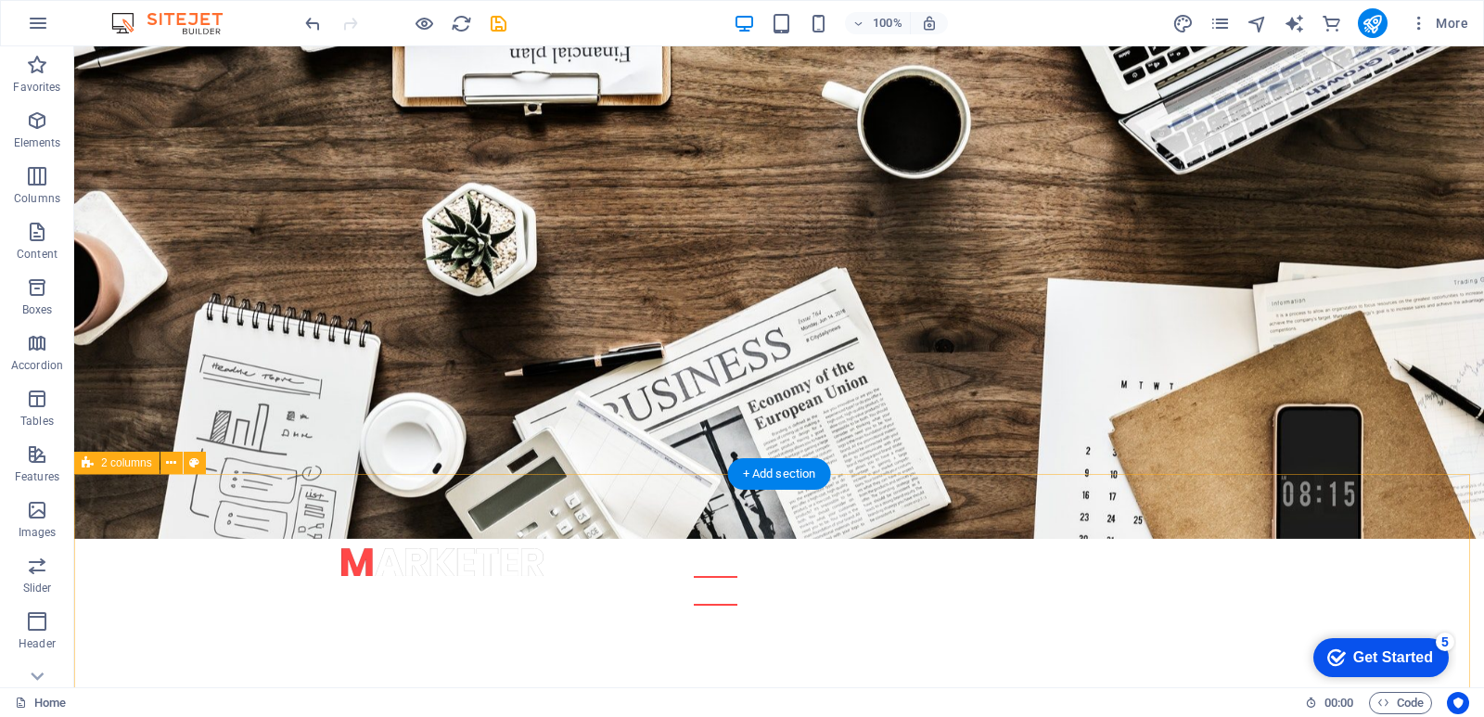
scroll to position [0, 0]
